Goal: Task Accomplishment & Management: Complete application form

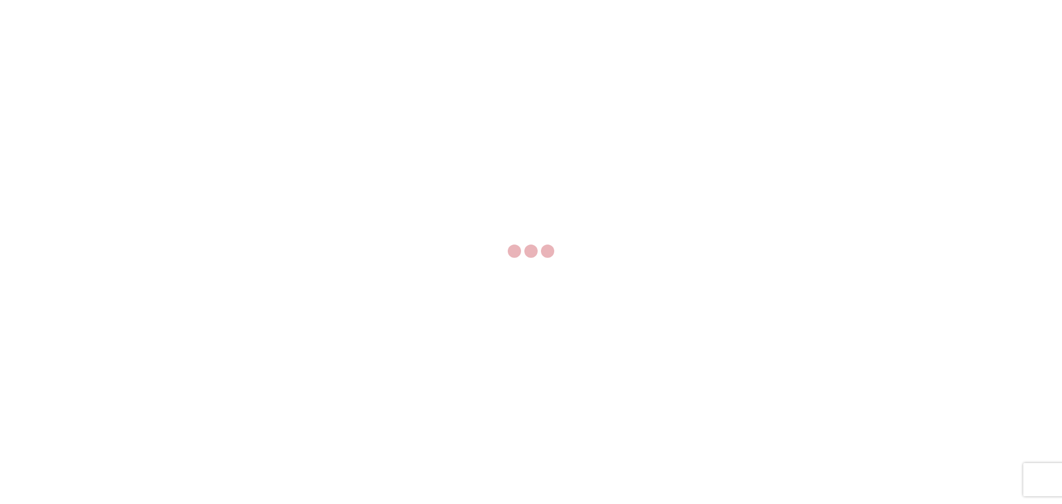
select select "FULL"
select select "LBS"
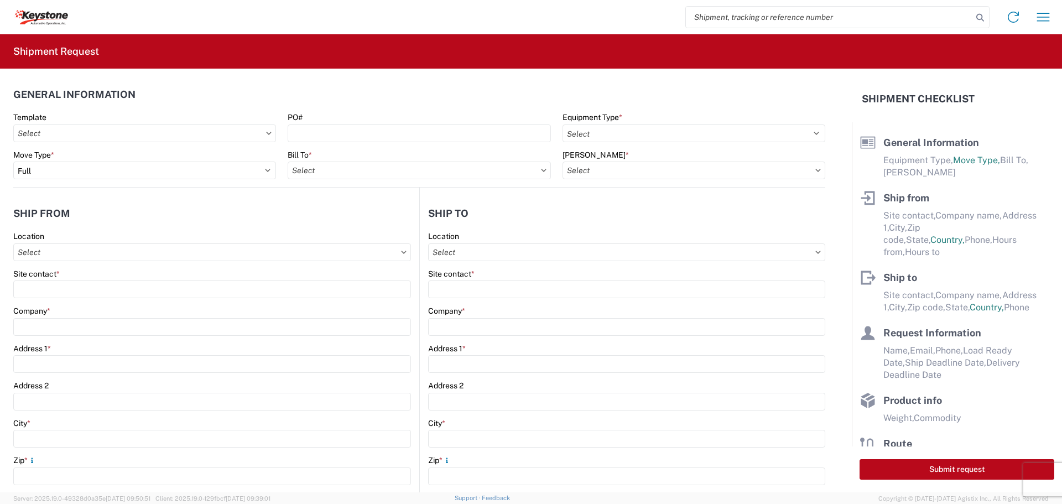
click at [751, 18] on input "search" at bounding box center [829, 17] width 287 height 21
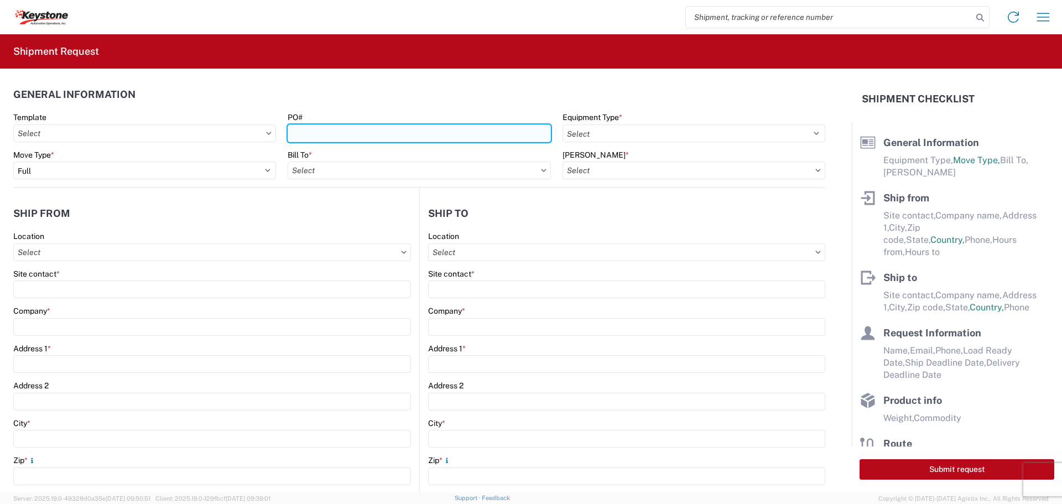
click at [421, 136] on input "PO#" at bounding box center [419, 133] width 263 height 18
type input "5181503"
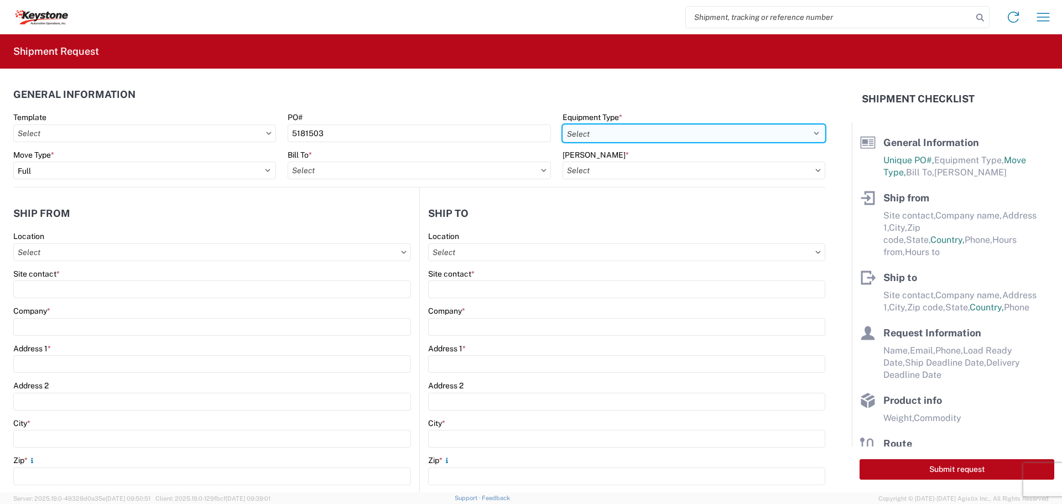
click at [641, 129] on select "Select 53’ Dry Van Flatbed Dropdeck (van) Lowboy (flatbed) Rail" at bounding box center [694, 133] width 263 height 18
select select "STDV"
click at [563, 124] on select "Select 53’ Dry Van Flatbed Dropdeck (van) Lowboy (flatbed) Rail" at bounding box center [694, 133] width 263 height 18
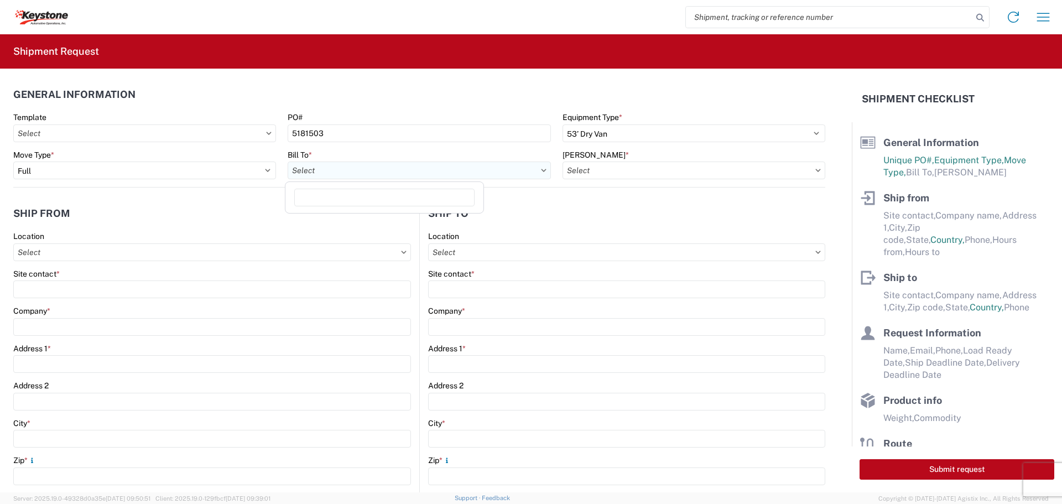
click at [491, 171] on input "text" at bounding box center [419, 171] width 263 height 18
type input "8438"
click at [405, 222] on div "8438 - [GEOGRAPHIC_DATA], [GEOGRAPHIC_DATA] - KAO Logistics" at bounding box center [412, 220] width 248 height 18
type input "8438 - [GEOGRAPHIC_DATA], [GEOGRAPHIC_DATA] - KAO Logistics"
click at [716, 170] on input "text" at bounding box center [694, 171] width 263 height 18
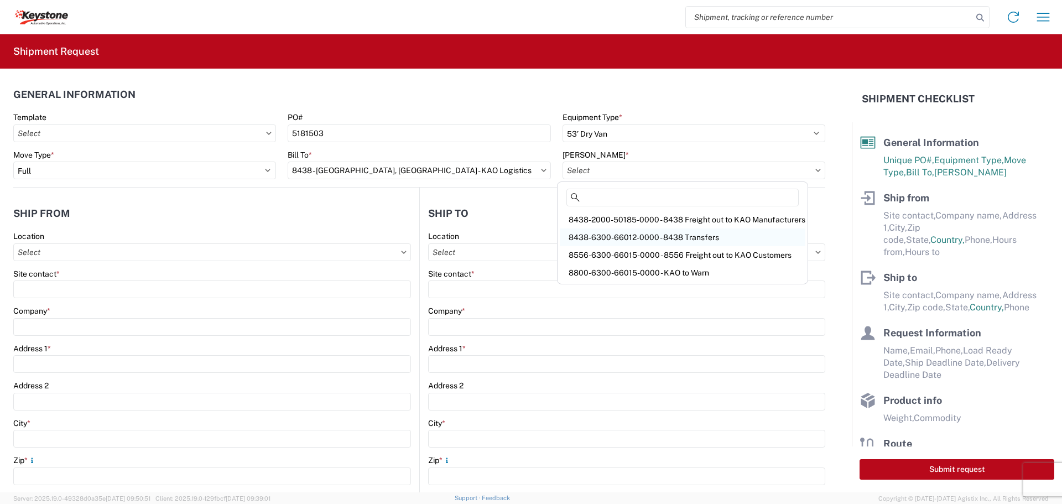
click at [661, 233] on div "8438-6300-66012-0000 - 8438 Transfers" at bounding box center [683, 237] width 246 height 18
type input "8438-6300-66012-0000 - 8438 Transfers, 8438-6300-66012-0000 - 8438 Transfers"
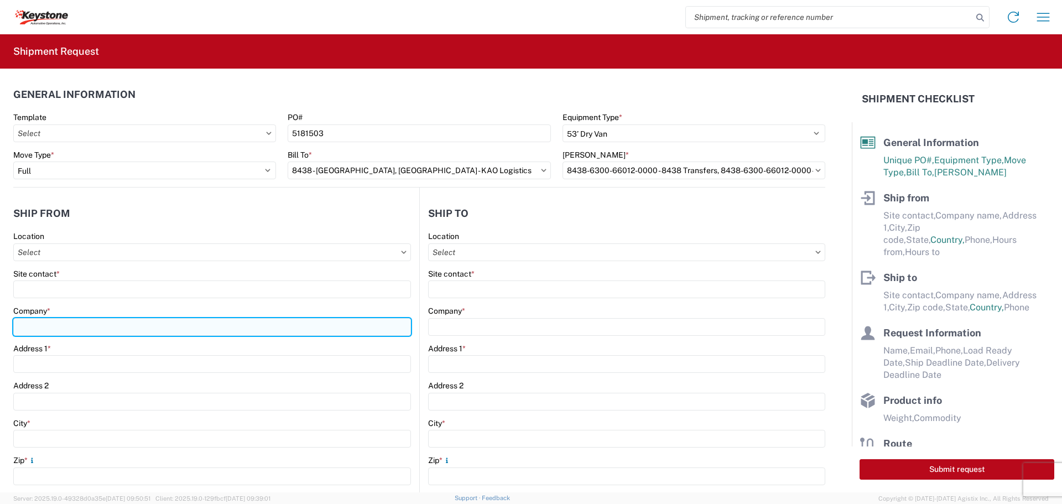
click at [62, 323] on input "Company *" at bounding box center [212, 327] width 398 height 18
type input "B & W TRAILER HITCHES, INC."
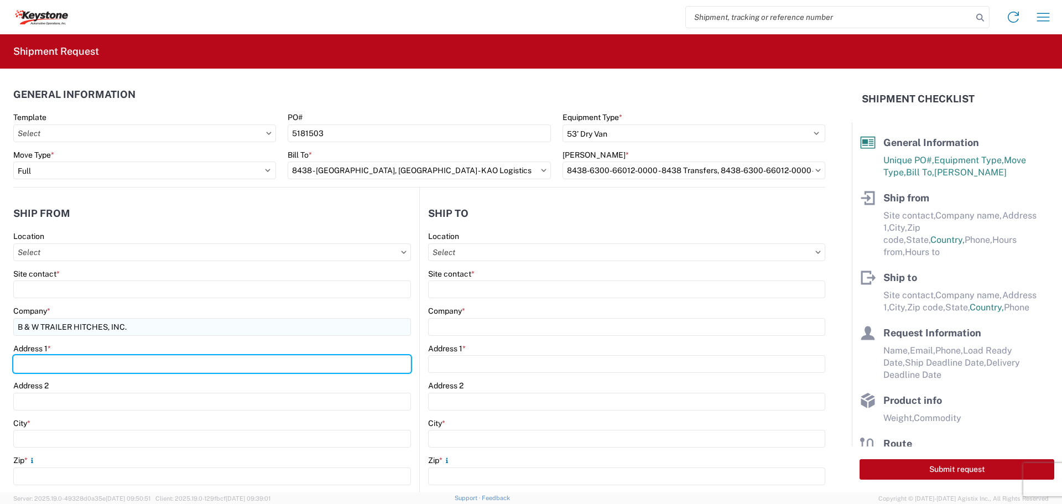
type input "[STREET_ADDRESS][US_STATE]"
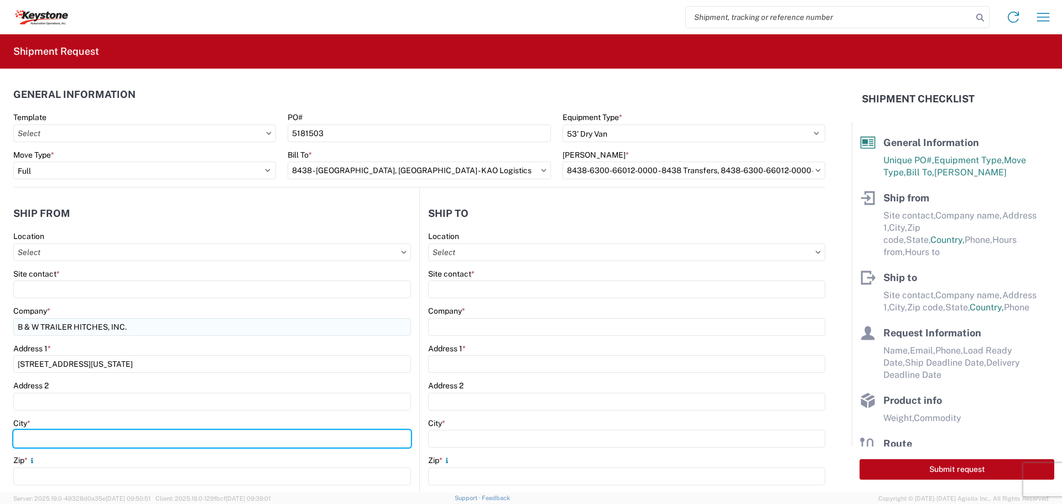
type input "HUMBOLDT"
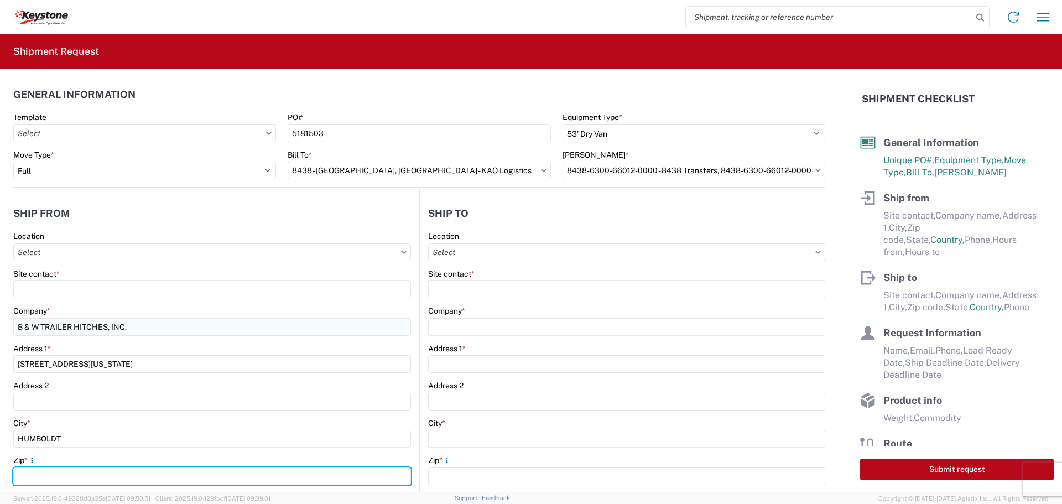
type input "66748"
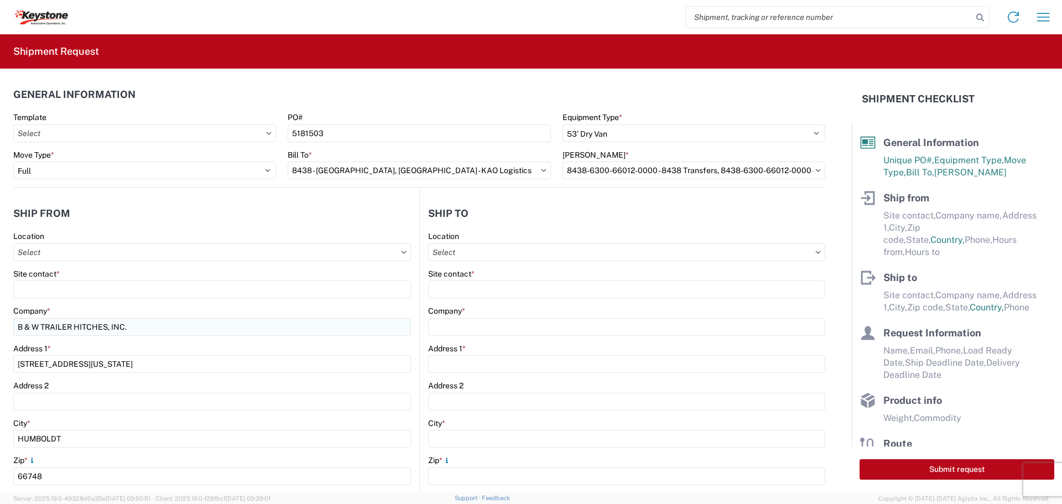
select select "KS"
type input "[EMAIL_ADDRESS][DOMAIN_NAME]"
type input "6204733664"
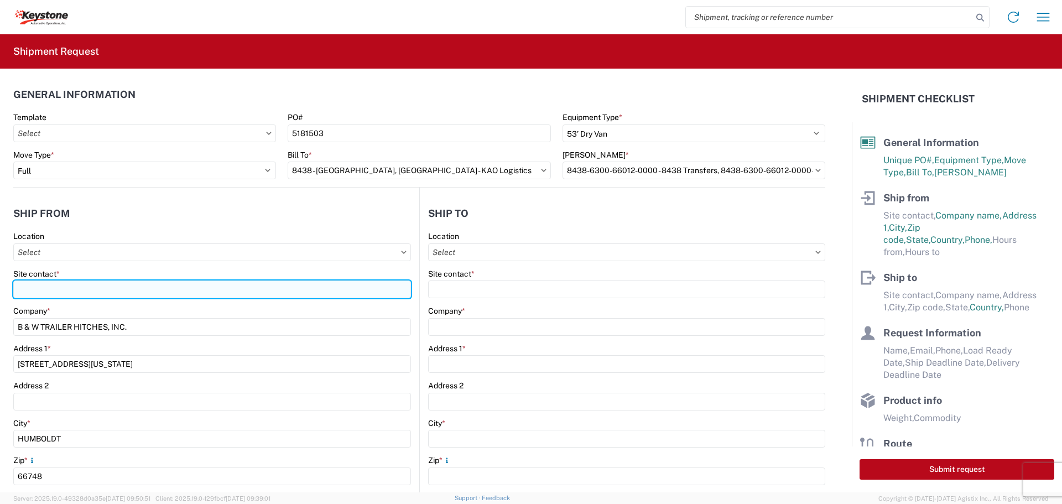
click at [116, 288] on input "Site contact *" at bounding box center [212, 289] width 398 height 18
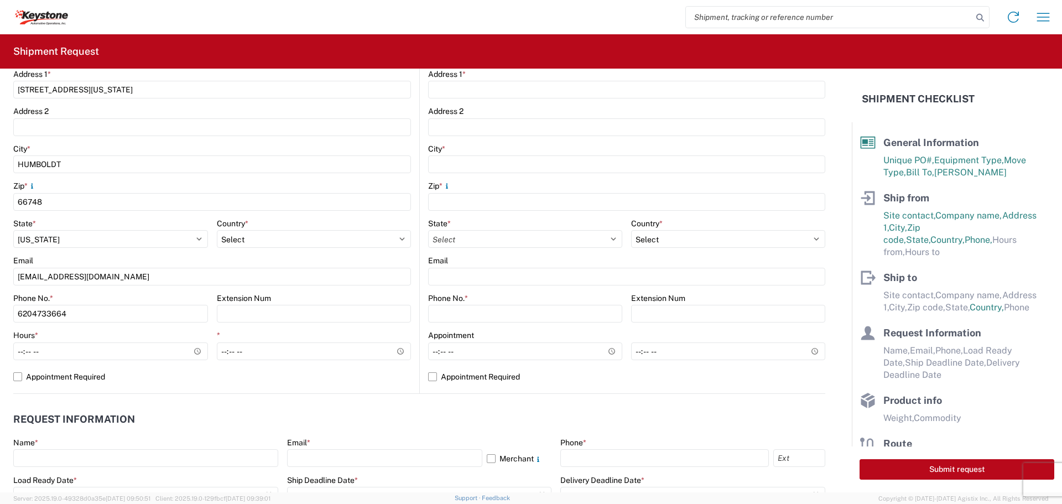
scroll to position [277, 0]
type input "[PERSON_NAME]"
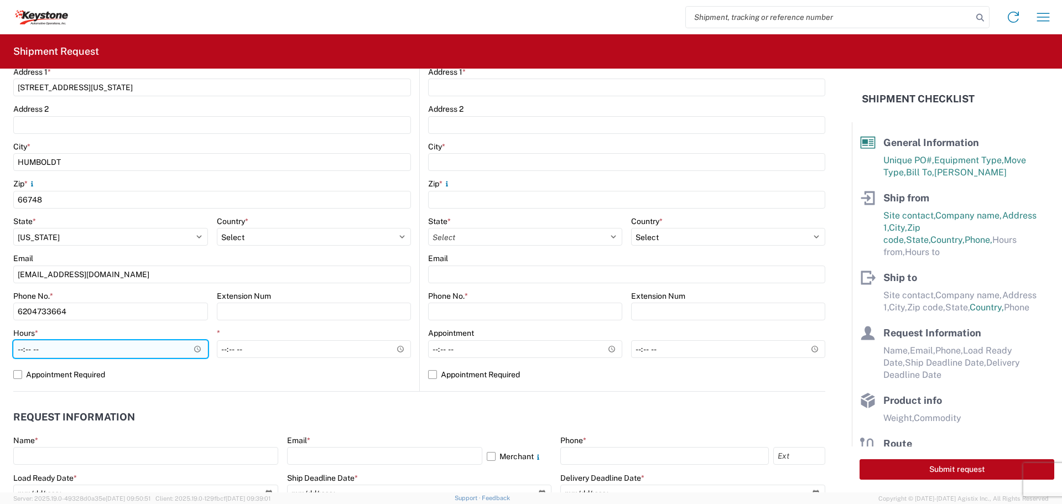
click at [197, 350] on input "Hours *" at bounding box center [110, 349] width 195 height 18
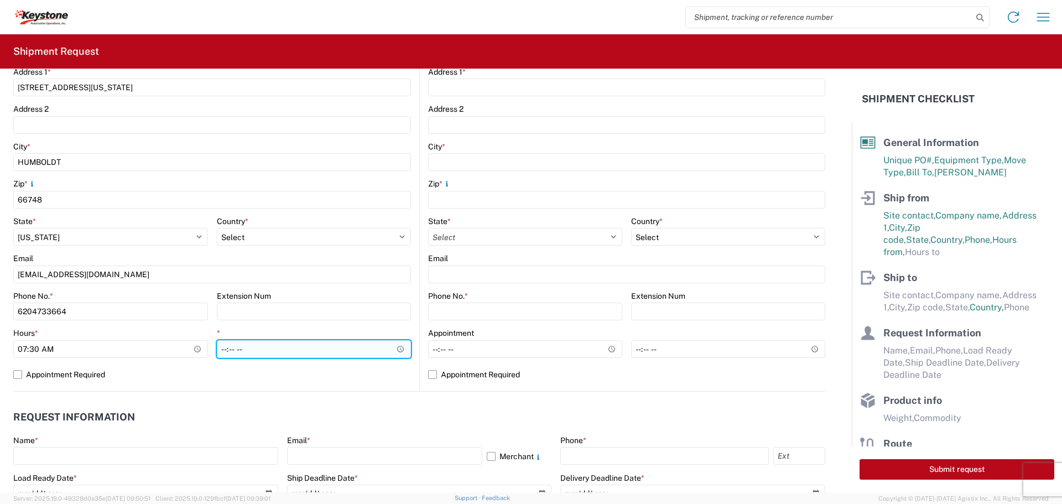
type input "07:30"
click at [394, 347] on input "*" at bounding box center [314, 349] width 195 height 18
type input "22:00"
click at [351, 346] on input "22:00" at bounding box center [314, 349] width 195 height 18
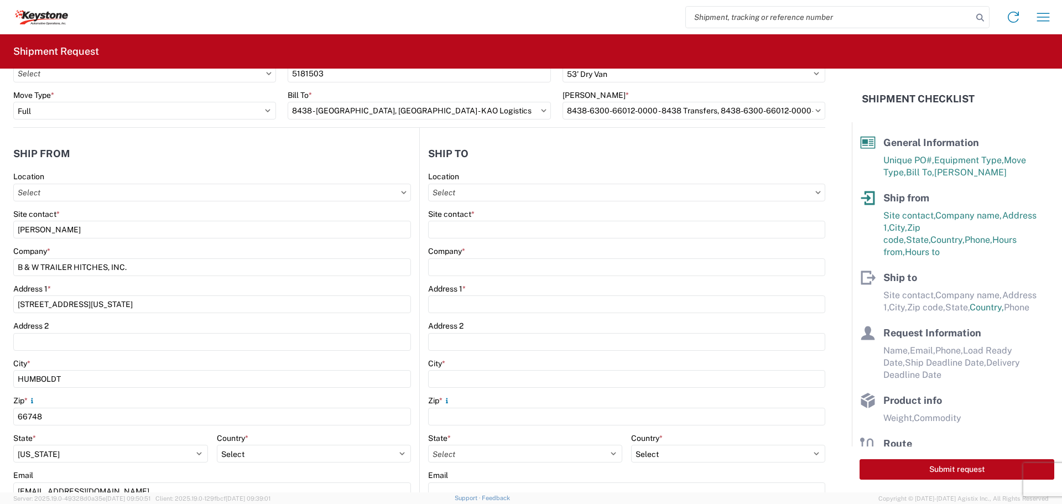
scroll to position [55, 0]
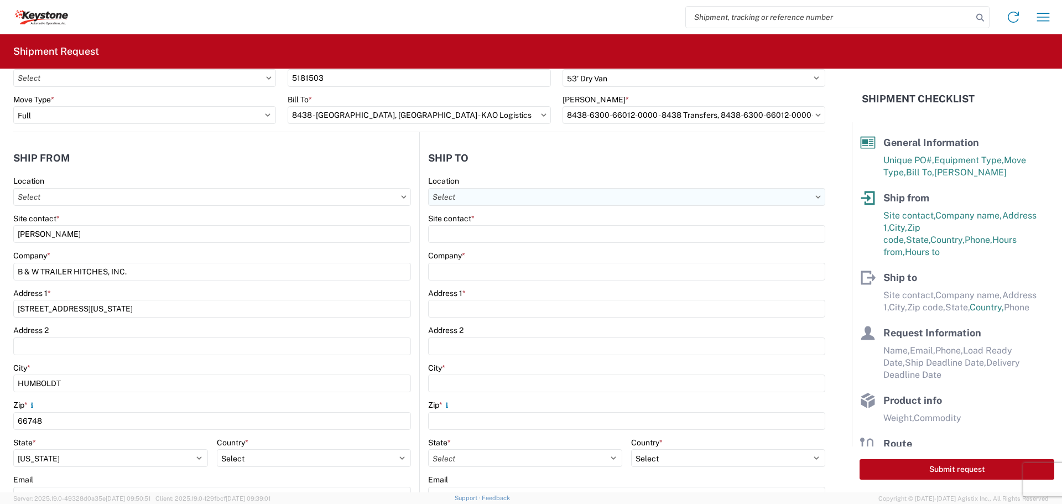
click at [510, 195] on input "text" at bounding box center [626, 197] width 397 height 18
type input "8438"
click at [500, 244] on div "8438 - [GEOGRAPHIC_DATA], [GEOGRAPHIC_DATA] - KAO Logistics" at bounding box center [551, 246] width 248 height 18
type input "8438 - [GEOGRAPHIC_DATA], [GEOGRAPHIC_DATA] - KAO Logistics"
type input "KAO"
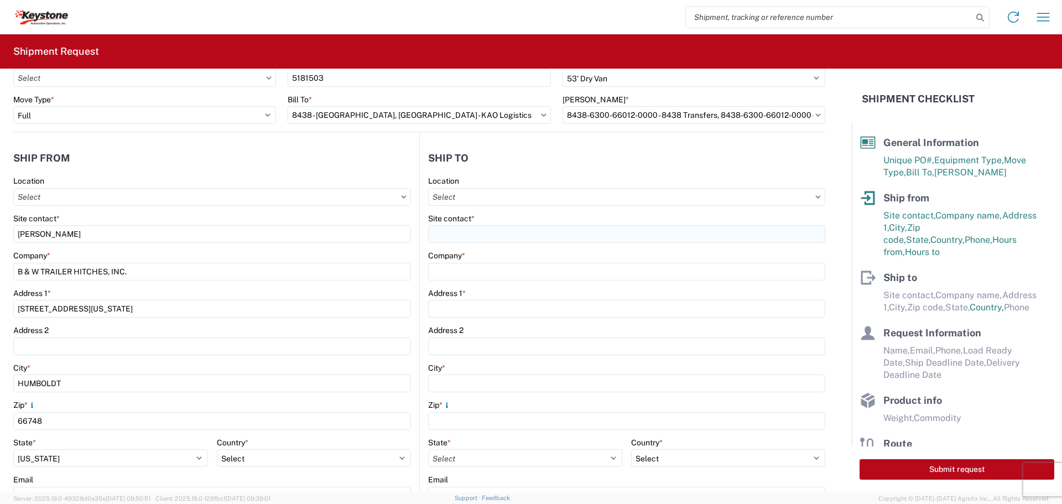
type input "[STREET_ADDRESS][PERSON_NAME]"
type input "[GEOGRAPHIC_DATA]"
type input "99224"
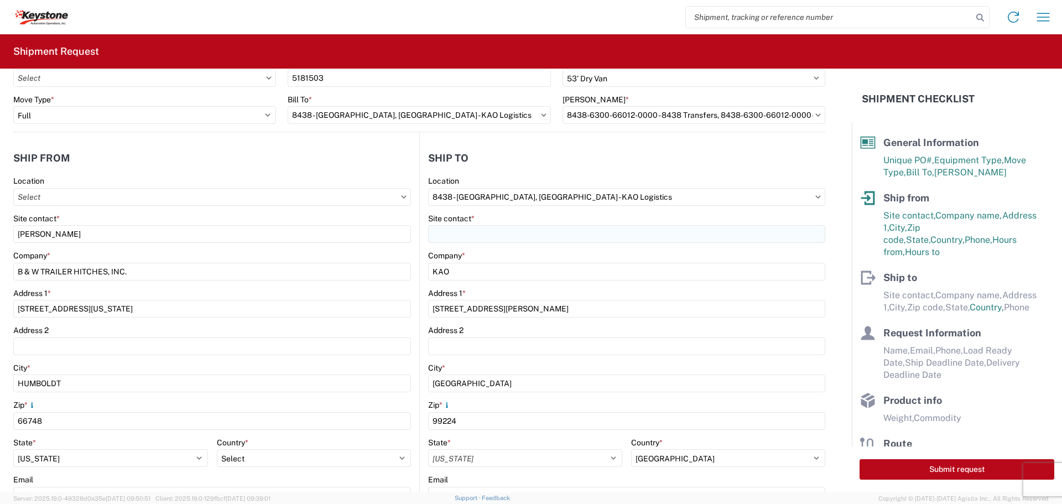
select select "US"
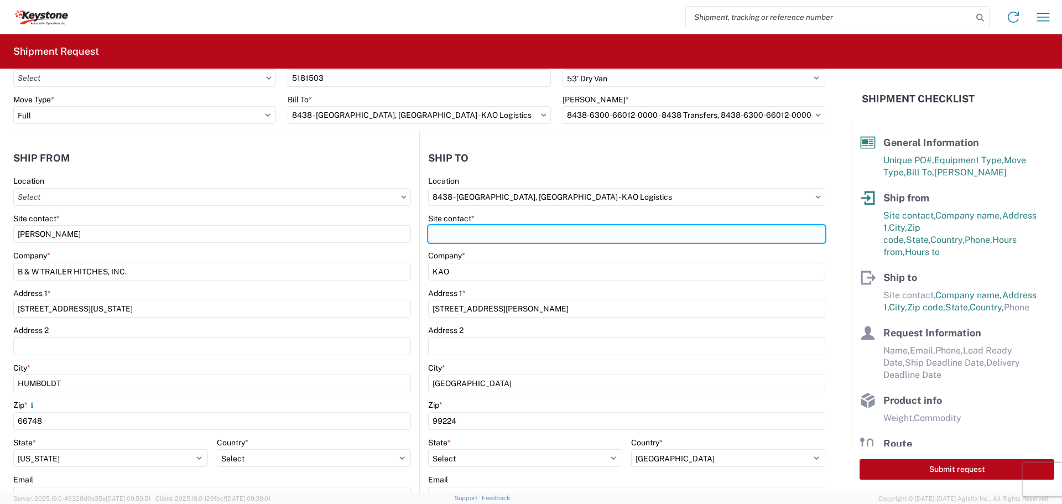
click at [496, 233] on input "Site contact *" at bounding box center [626, 234] width 397 height 18
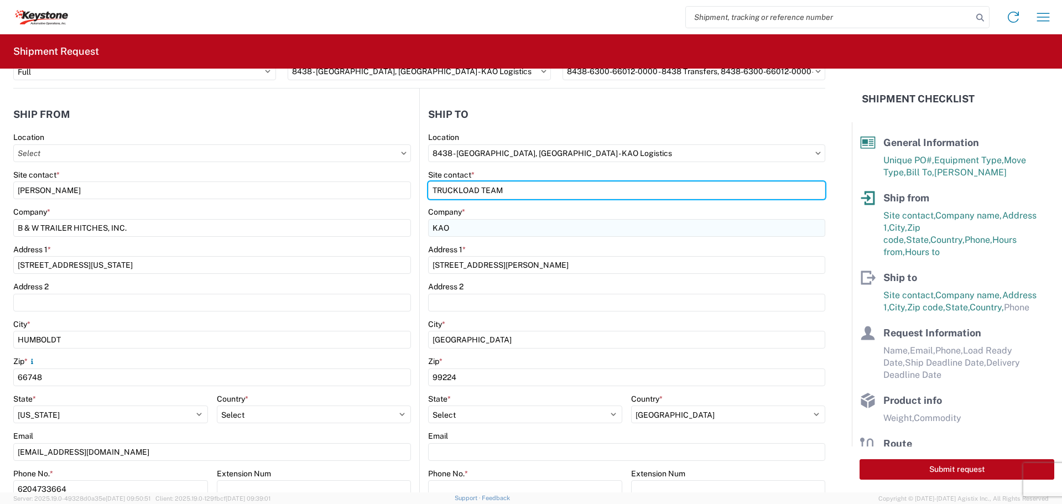
scroll to position [221, 0]
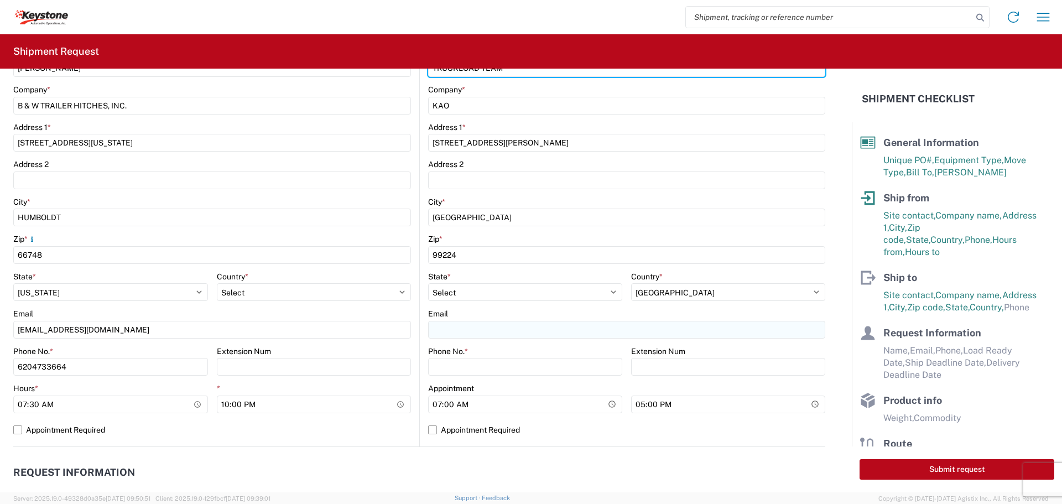
type input "TRUCKLOAD TEAM"
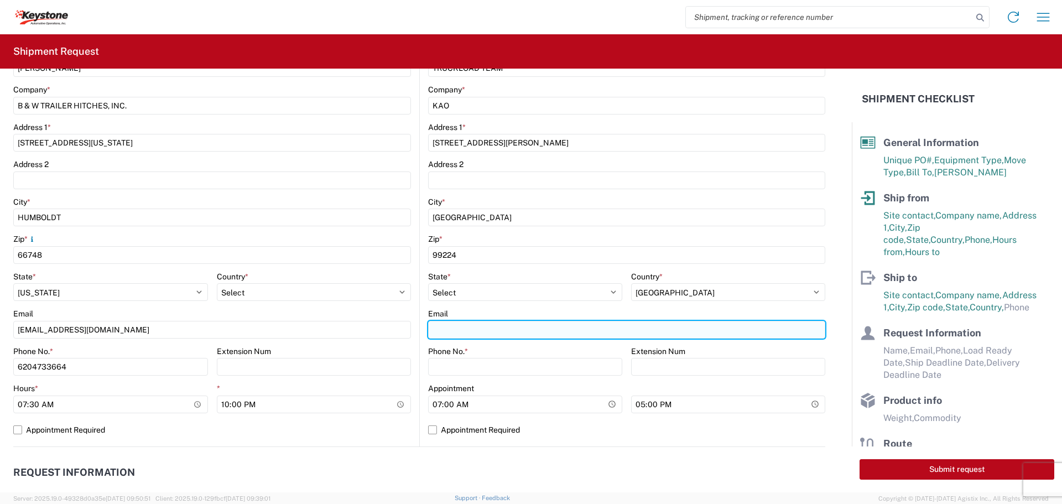
click at [454, 332] on input "Email" at bounding box center [626, 330] width 397 height 18
type input "[EMAIL_ADDRESS][DOMAIN_NAME]"
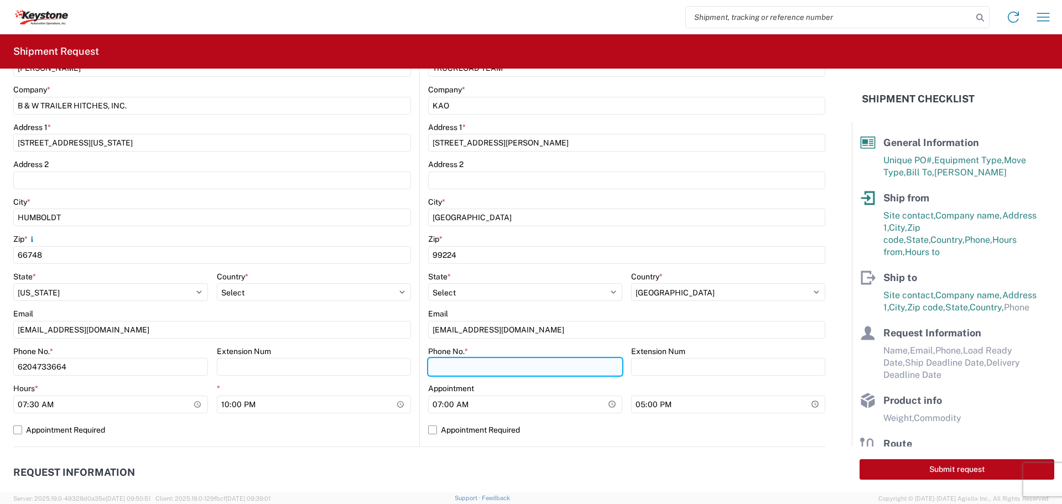
click at [438, 363] on input "Phone No. *" at bounding box center [525, 367] width 194 height 18
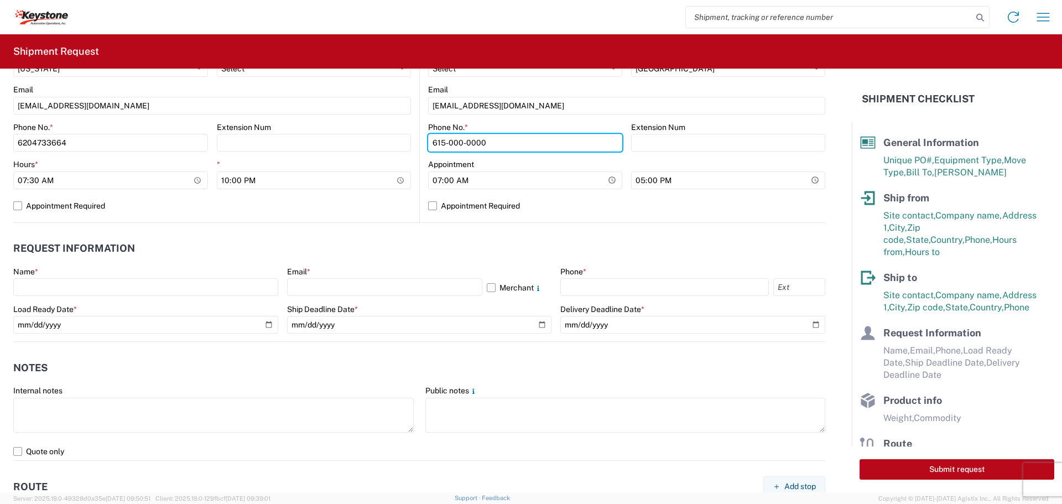
scroll to position [498, 0]
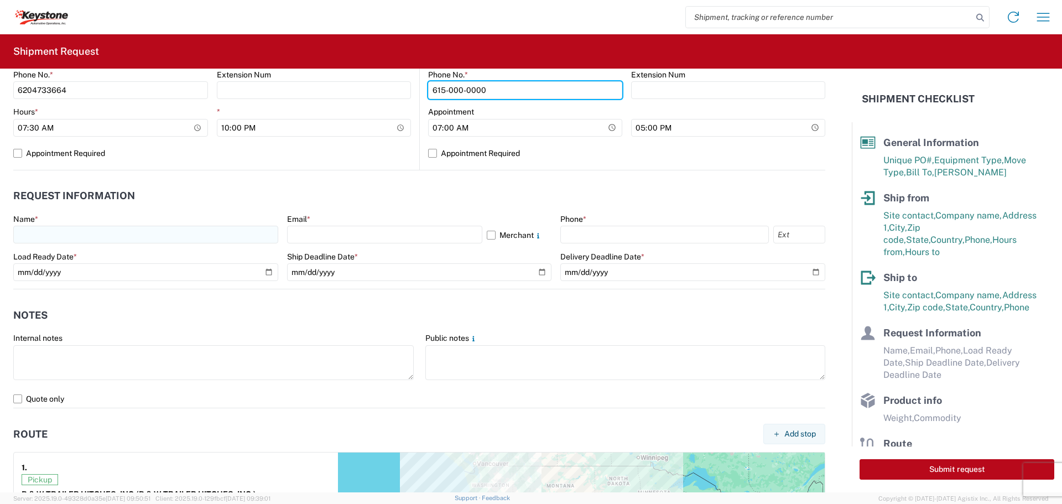
type input "615-000-0000"
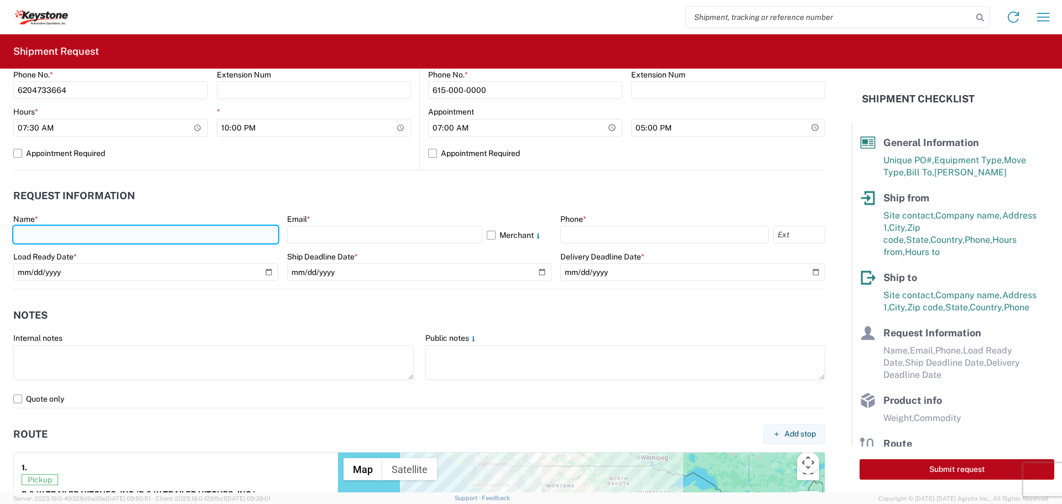
click at [63, 235] on input "text" at bounding box center [145, 235] width 265 height 18
type input "[PERSON_NAME]"
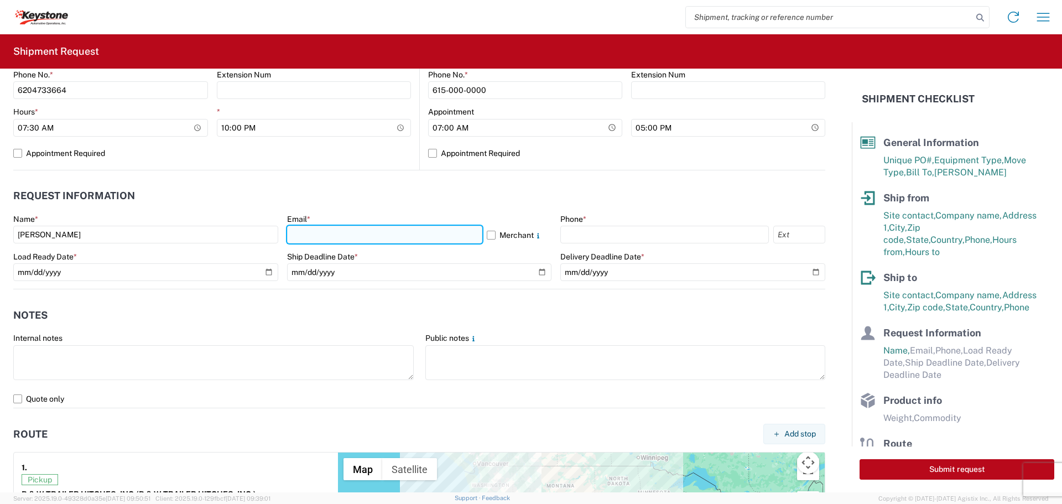
click at [350, 233] on input "text" at bounding box center [384, 235] width 195 height 18
type input "[EMAIL_ADDRESS][DOMAIN_NAME]"
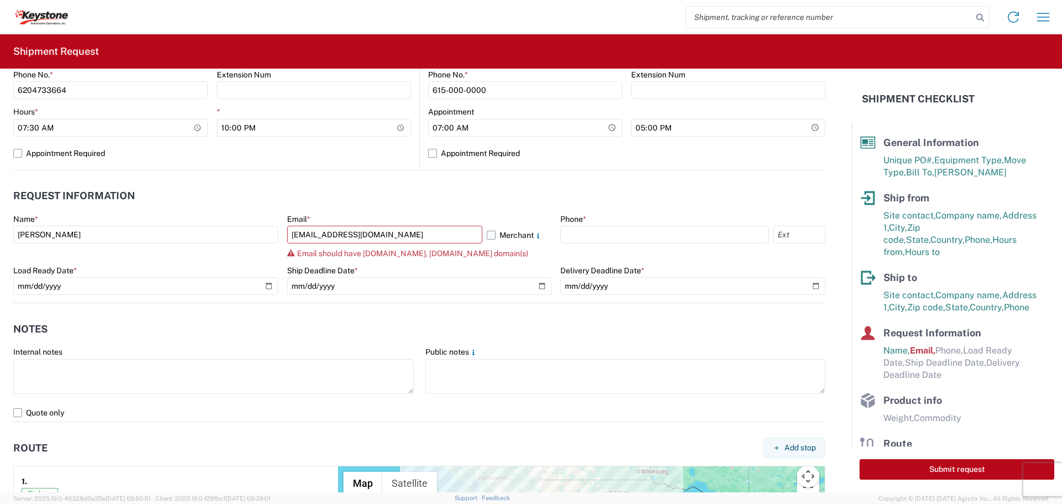
click at [487, 235] on label "Merchant" at bounding box center [519, 235] width 65 height 18
click at [0, 0] on input "Merchant" at bounding box center [0, 0] width 0 height 0
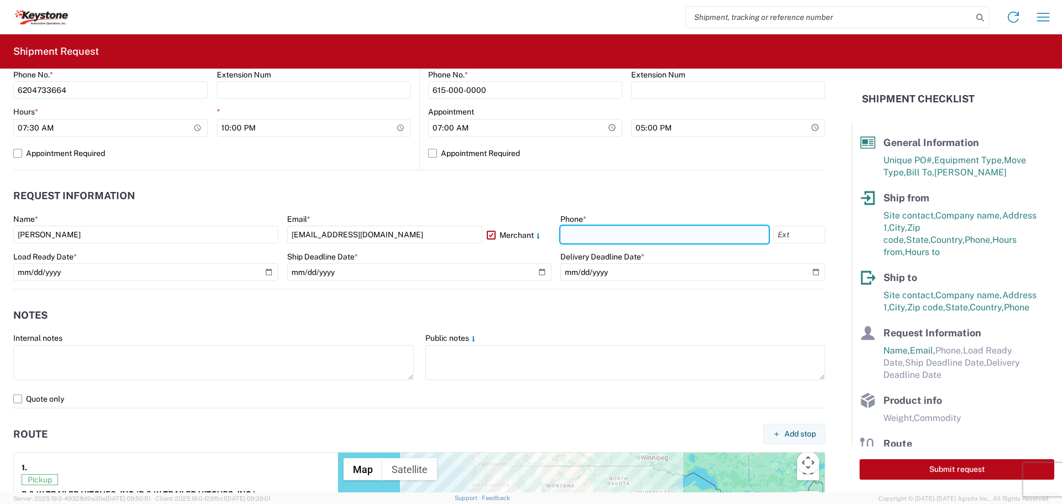
click at [571, 231] on input "text" at bounding box center [664, 235] width 209 height 18
type input "[PHONE_NUMBER]"
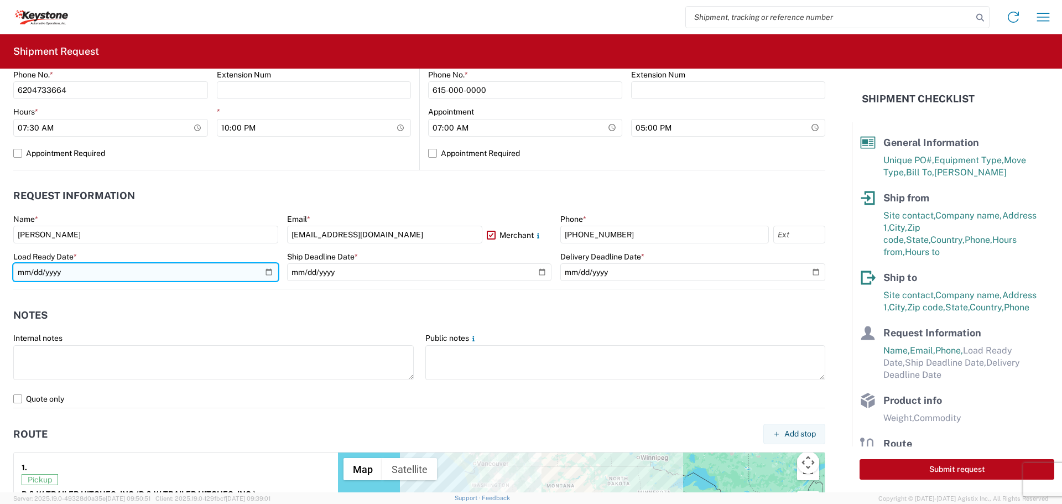
click at [265, 269] on input "date" at bounding box center [145, 272] width 265 height 18
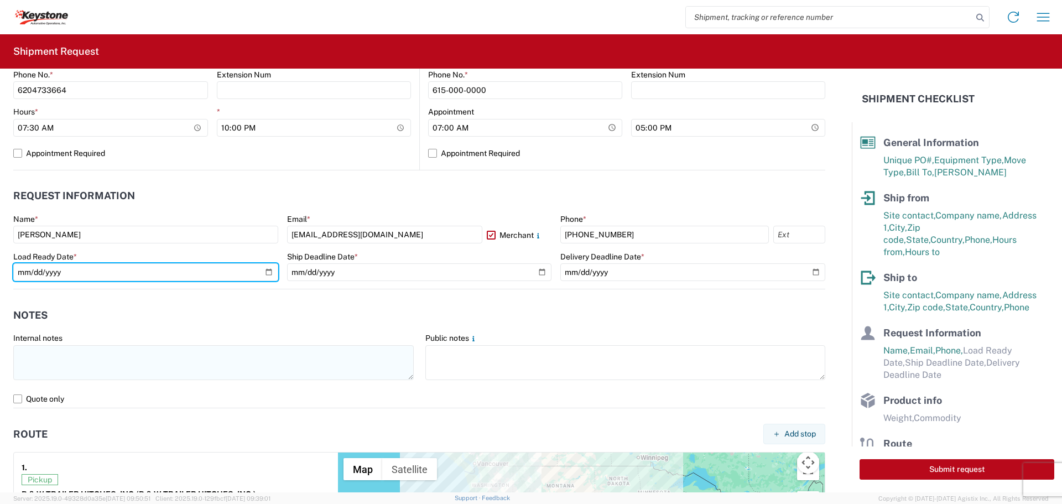
type input "[DATE]"
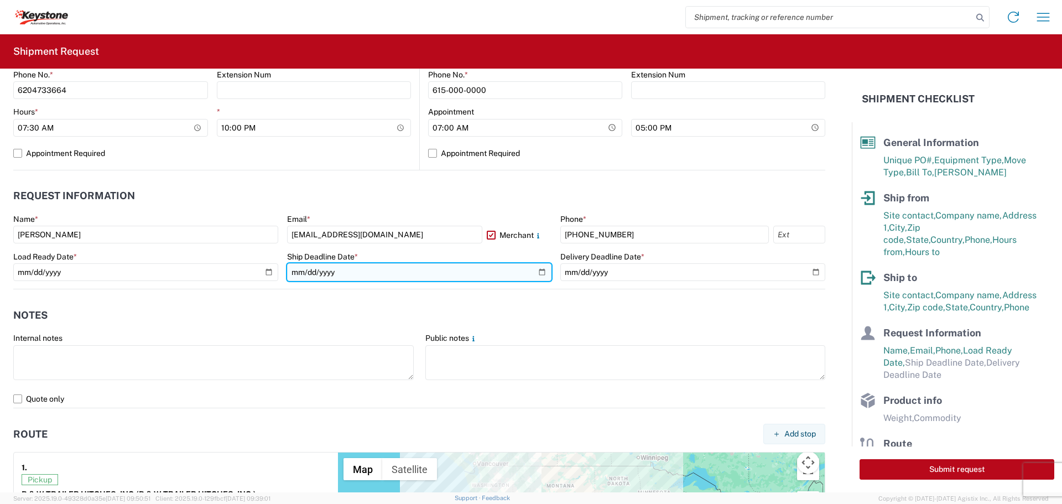
click at [535, 269] on input "date" at bounding box center [419, 272] width 265 height 18
type input "[DATE]"
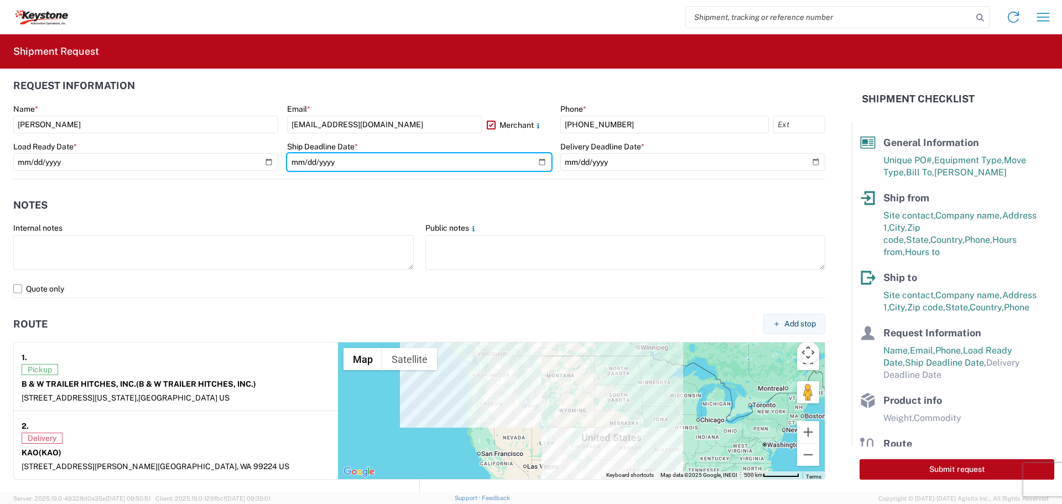
scroll to position [774, 0]
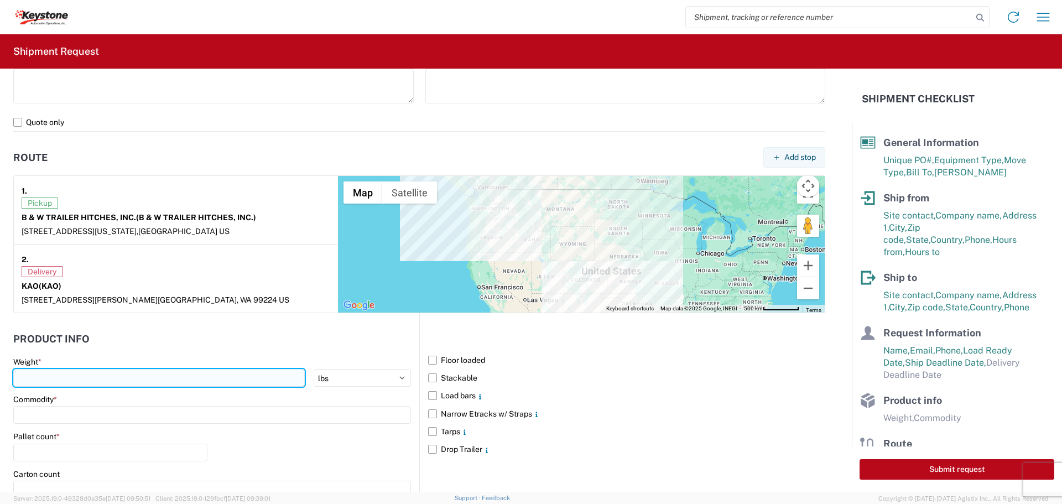
click at [44, 378] on input "number" at bounding box center [159, 378] width 292 height 18
type input "31353"
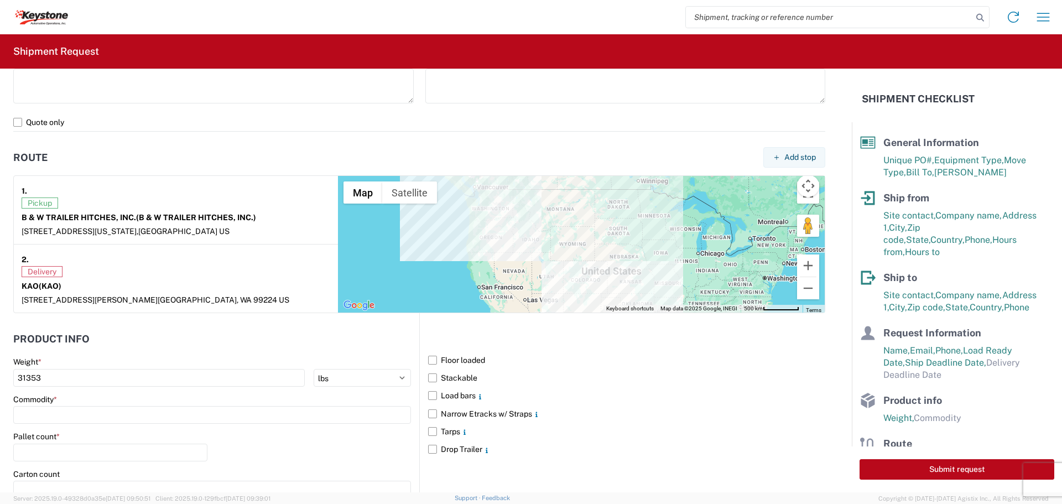
click at [24, 405] on div "Commodity *" at bounding box center [212, 409] width 398 height 30
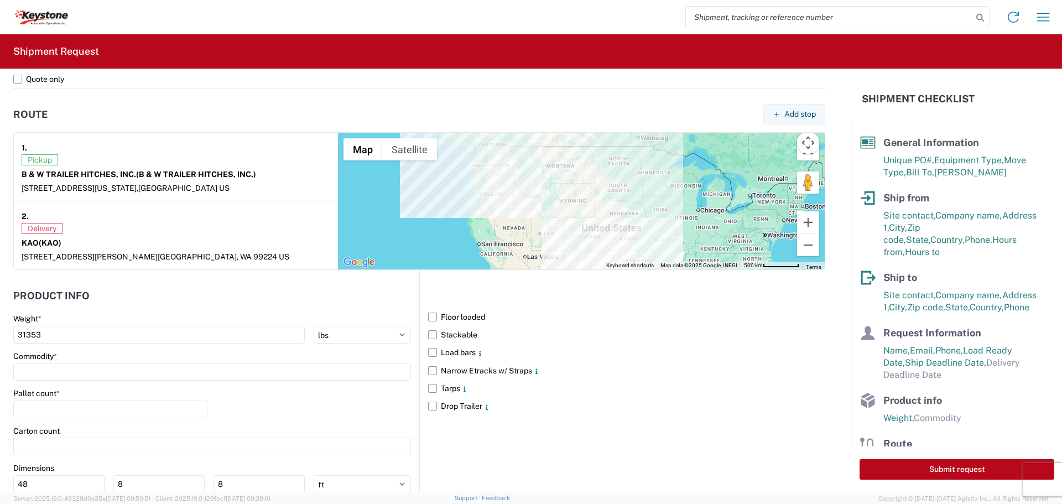
scroll to position [885, 0]
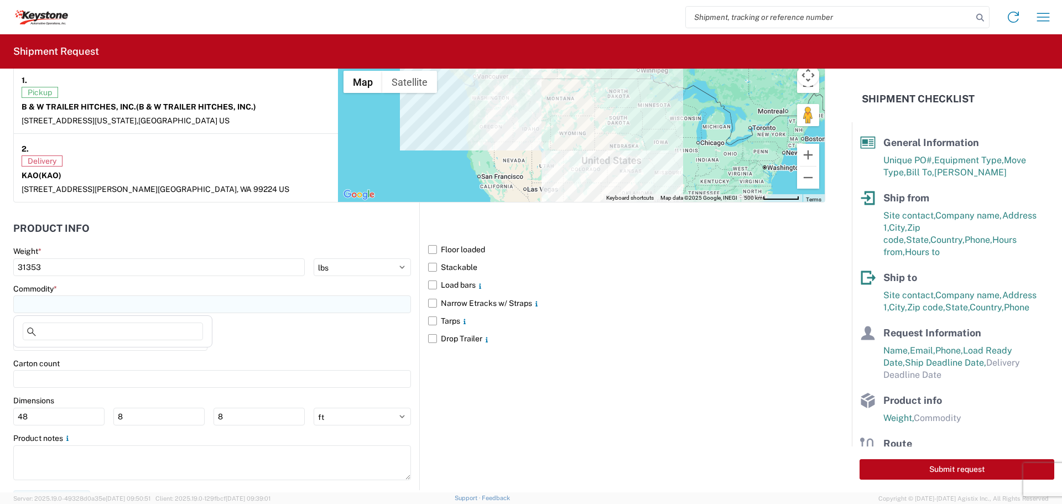
click at [74, 302] on input at bounding box center [212, 304] width 398 height 18
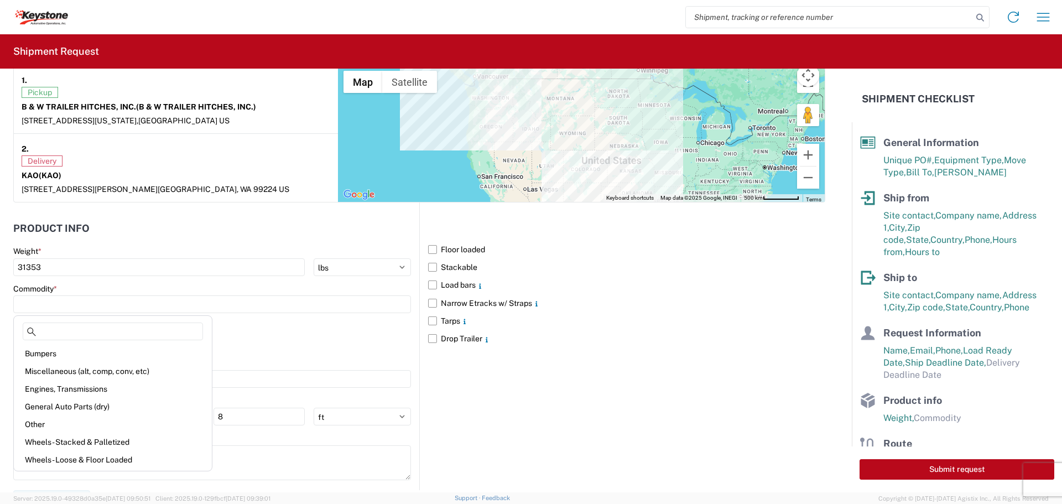
click at [63, 410] on div "General Auto Parts (dry)" at bounding box center [113, 407] width 194 height 18
type input "General Auto Parts (dry)"
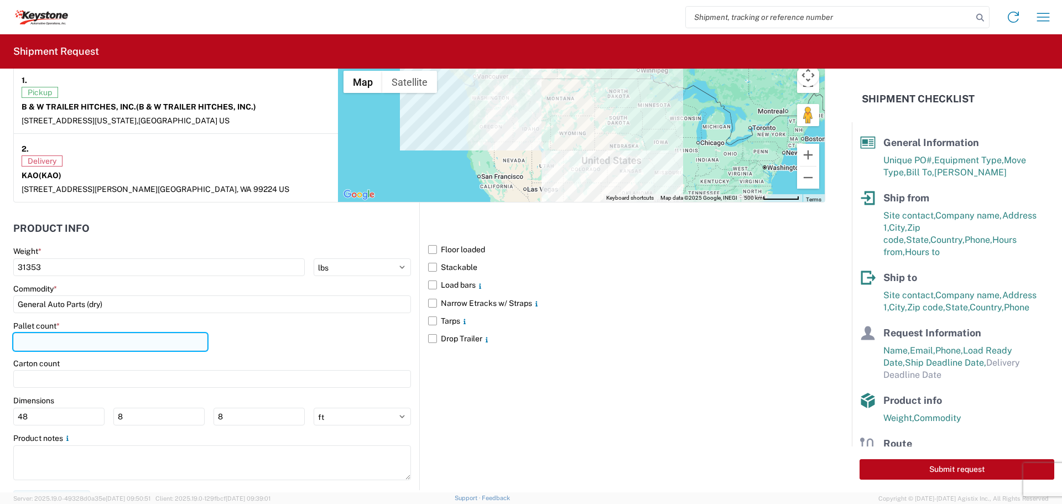
click at [68, 337] on input "number" at bounding box center [110, 342] width 194 height 18
type input "21"
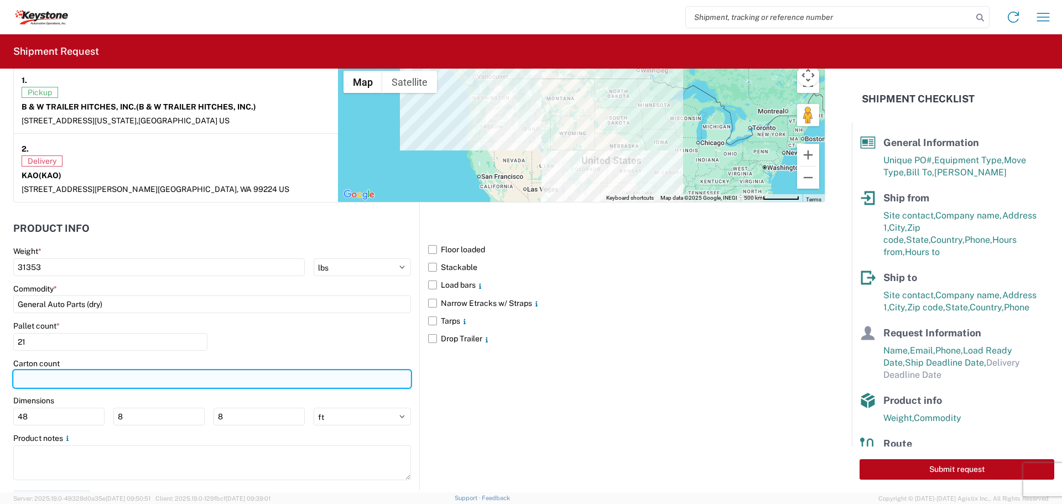
click at [69, 373] on input "number" at bounding box center [212, 379] width 398 height 18
type input "592"
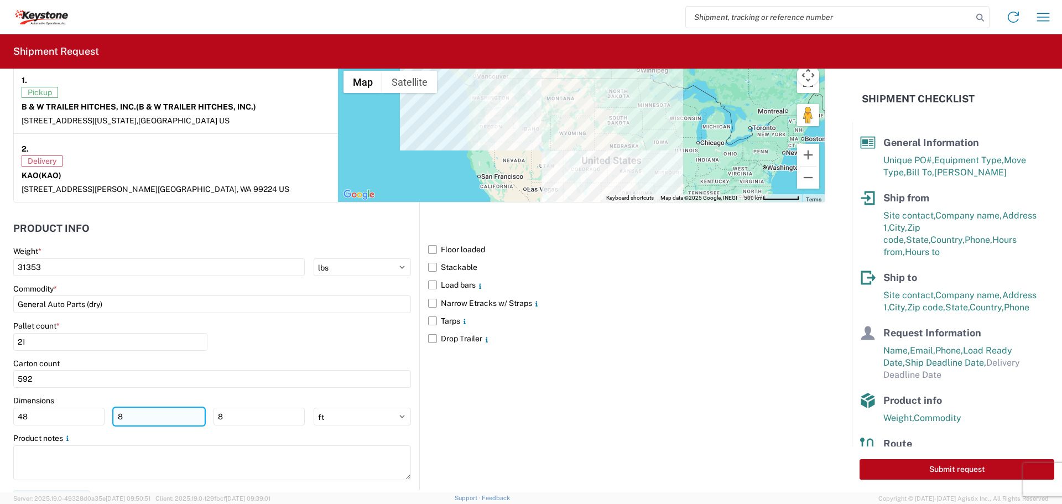
click at [147, 418] on input "8" at bounding box center [158, 417] width 91 height 18
type input "40"
drag, startPoint x: 232, startPoint y: 413, endPoint x: 238, endPoint y: 412, distance: 5.6
click at [233, 413] on input "8" at bounding box center [259, 417] width 91 height 18
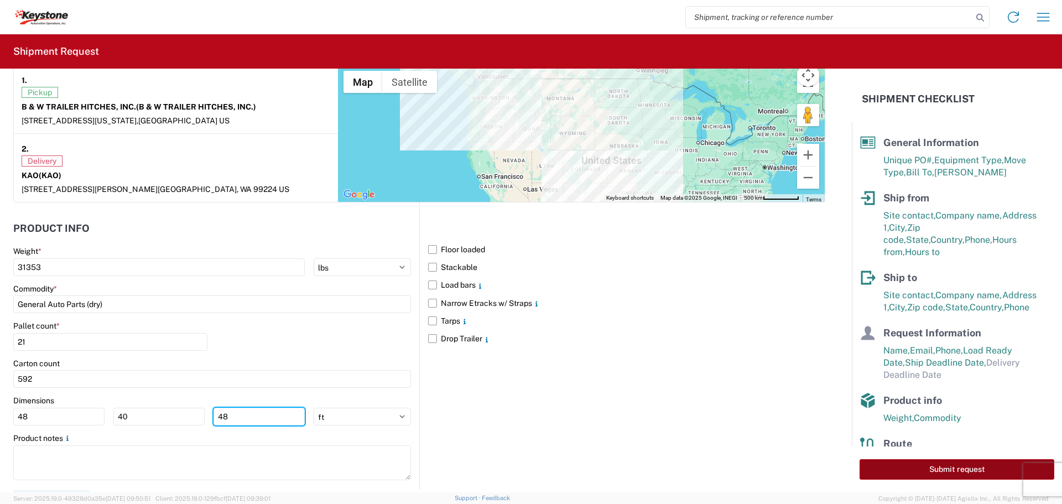
type input "48"
click at [886, 461] on button "Submit request" at bounding box center [957, 469] width 195 height 20
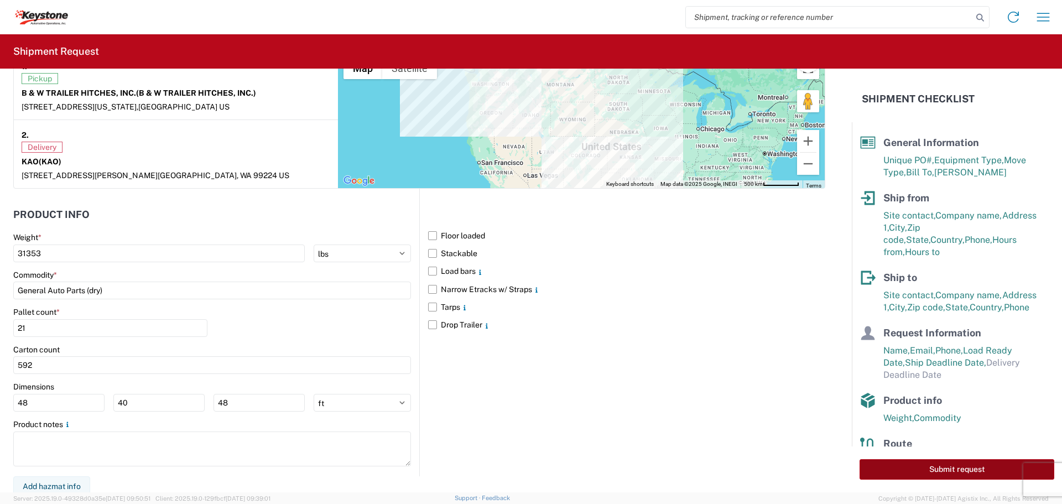
select select "KS"
select select "US"
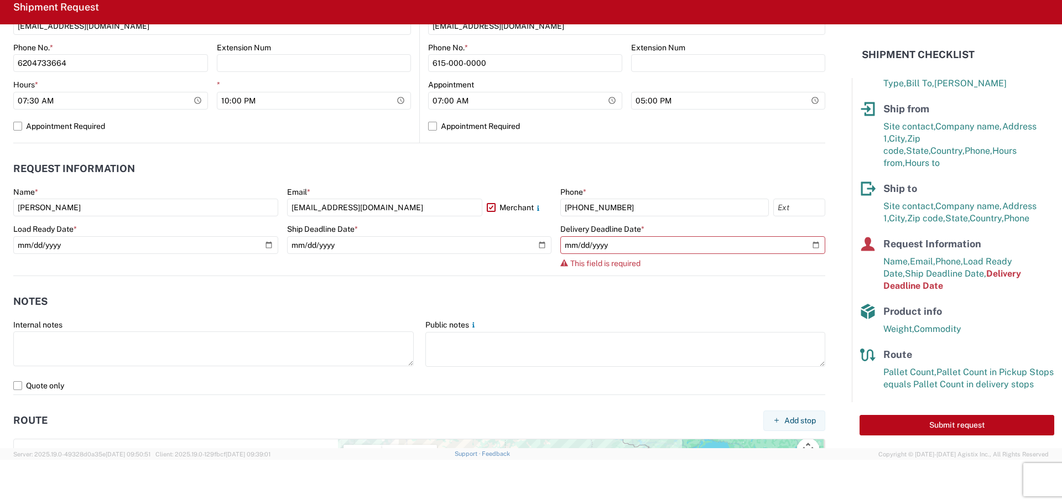
scroll to position [456, 0]
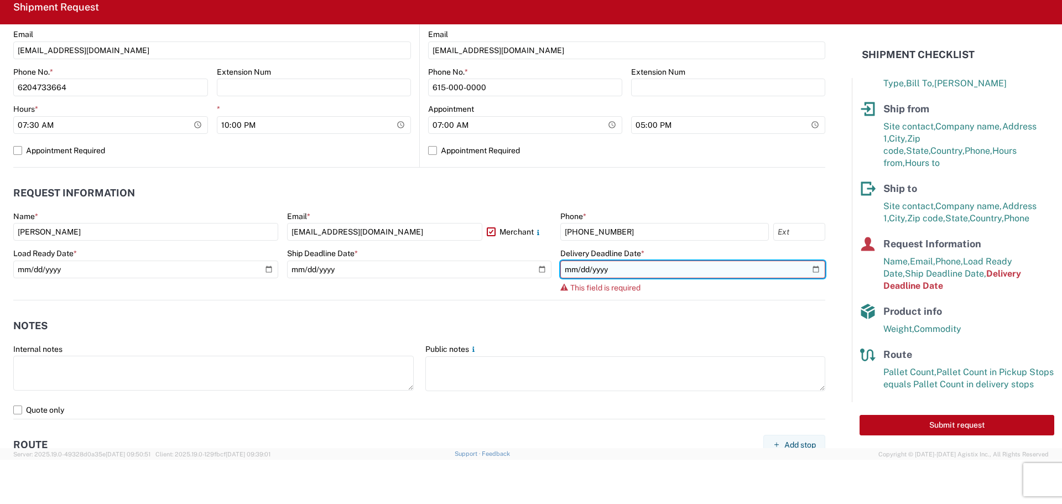
click at [804, 266] on input "date" at bounding box center [692, 270] width 265 height 18
type input "[DATE]"
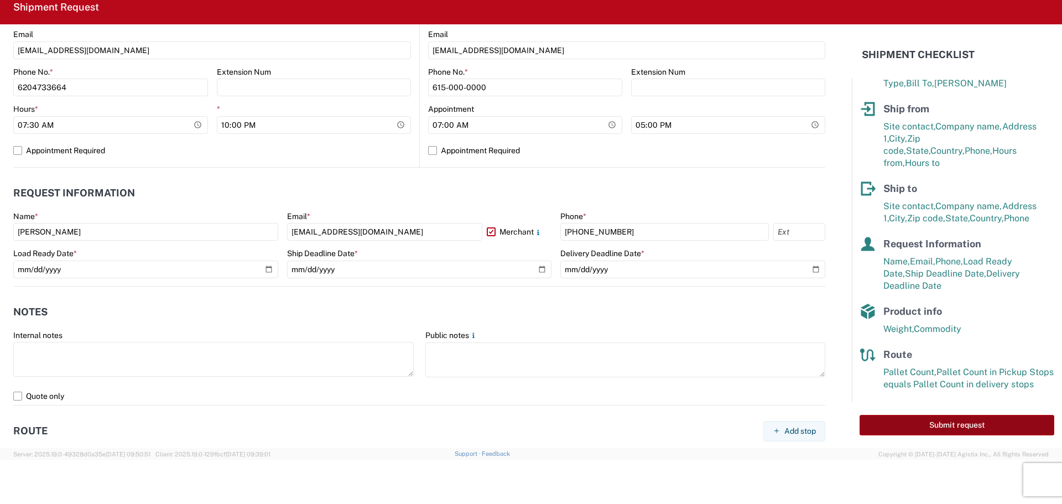
click at [877, 424] on button "Submit request" at bounding box center [957, 425] width 195 height 20
